Goal: Transaction & Acquisition: Purchase product/service

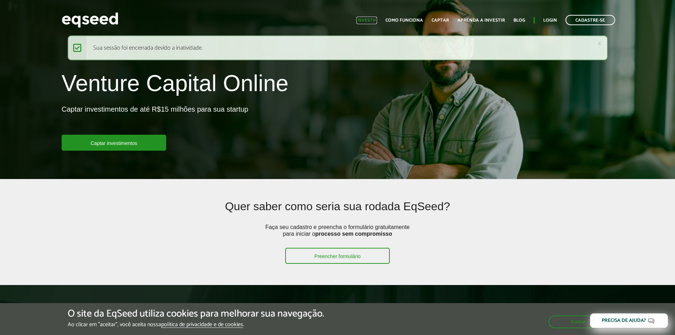
click at [374, 23] on link "Investir" at bounding box center [367, 20] width 21 height 5
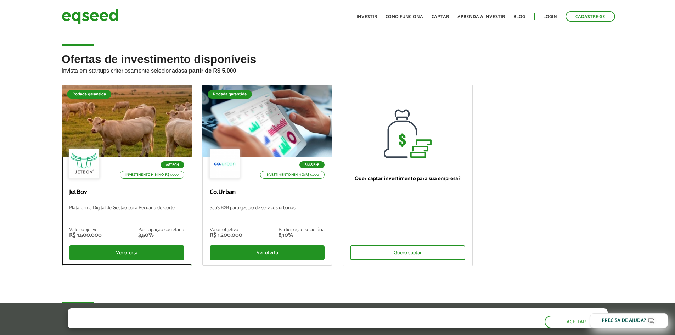
click at [171, 214] on p "Plataforma Digital de Gestão para Pecuária de Corte" at bounding box center [126, 212] width 115 height 15
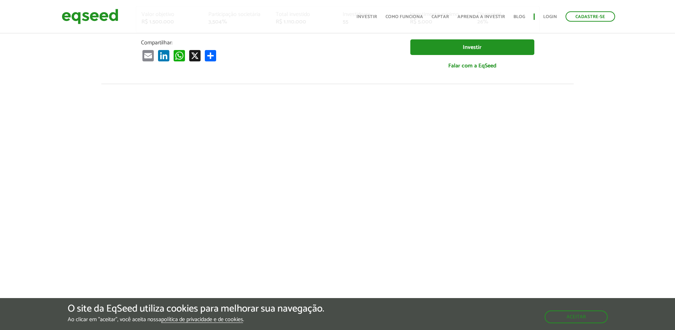
scroll to position [177, 0]
